Goal: Information Seeking & Learning: Learn about a topic

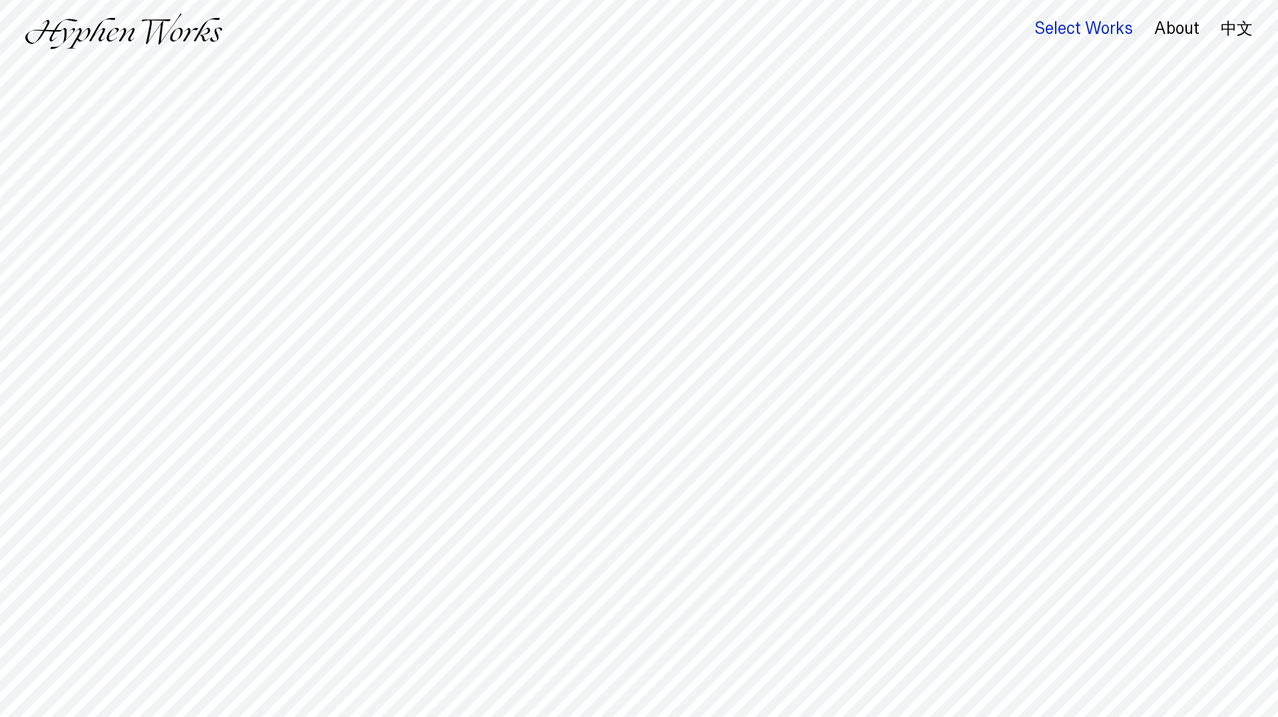
click at [1051, 27] on div "Select Works" at bounding box center [1083, 28] width 99 height 19
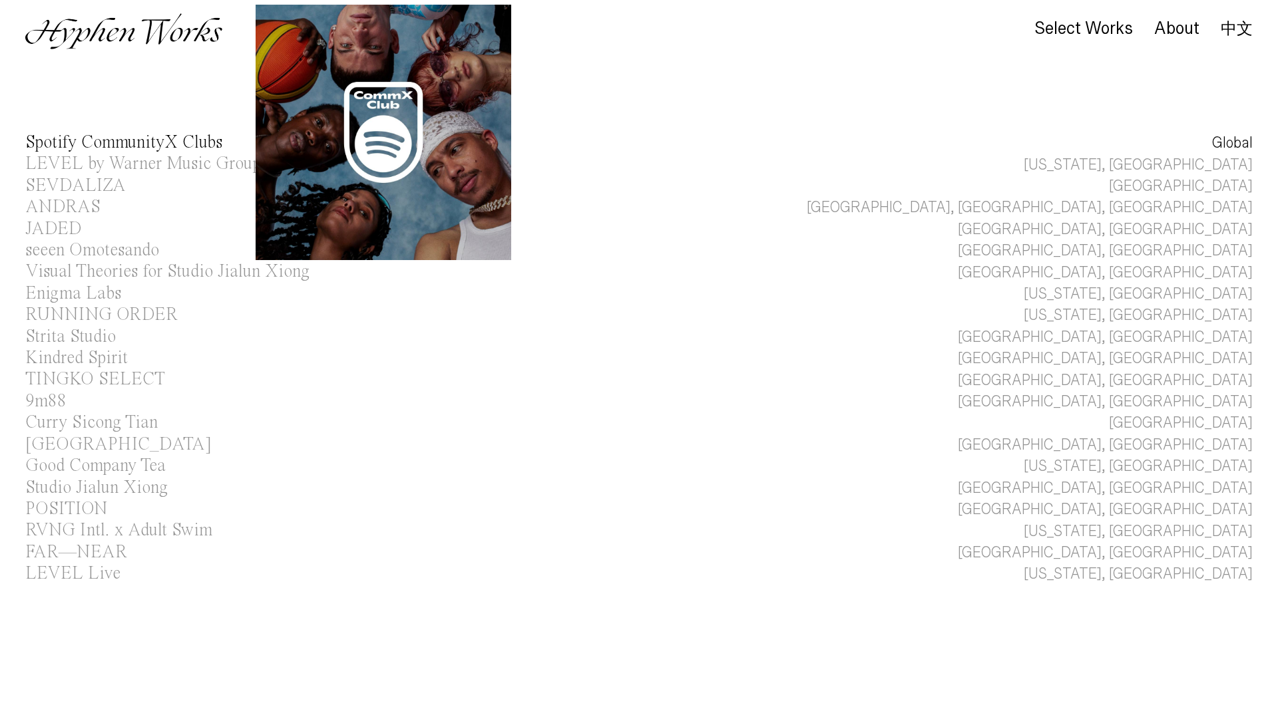
click at [195, 142] on div "Spotify CommunityX Clubs" at bounding box center [123, 143] width 197 height 18
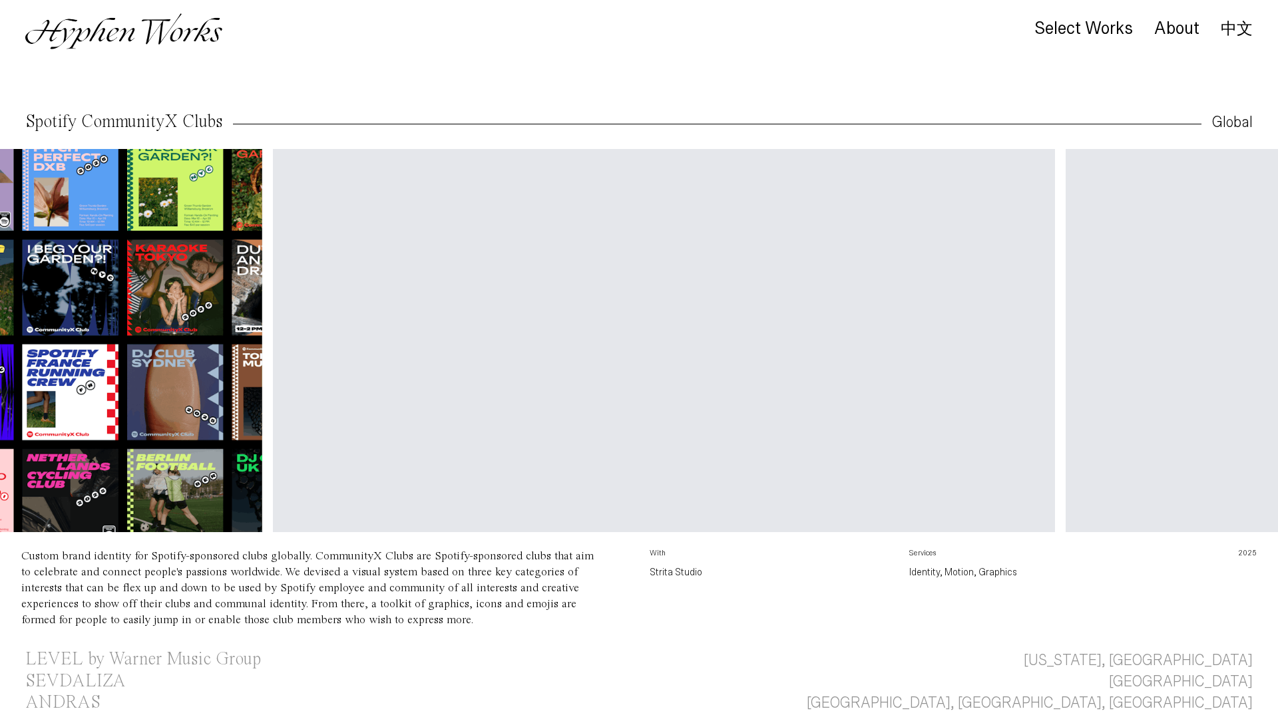
scroll to position [0, 1028]
